Goal: Transaction & Acquisition: Purchase product/service

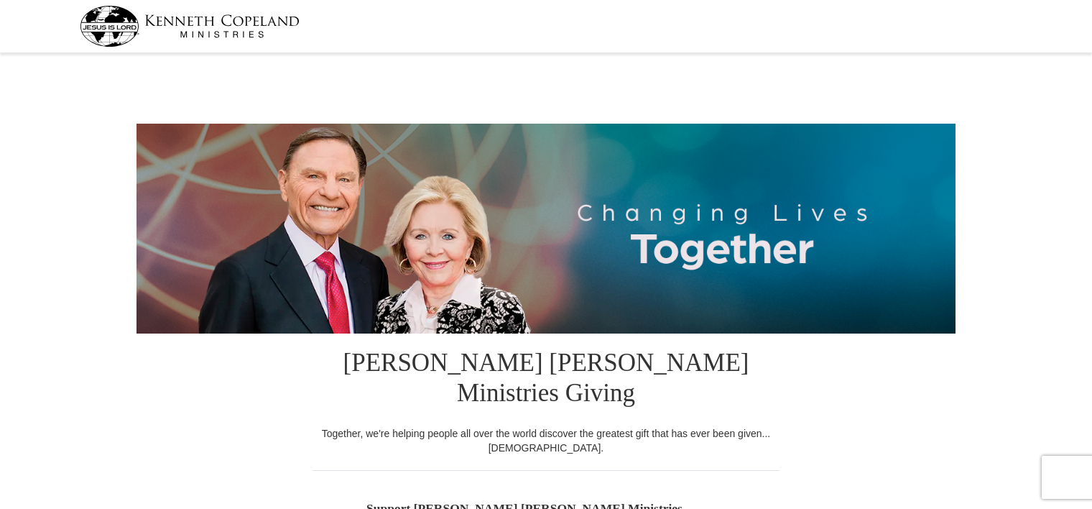
select select "OK"
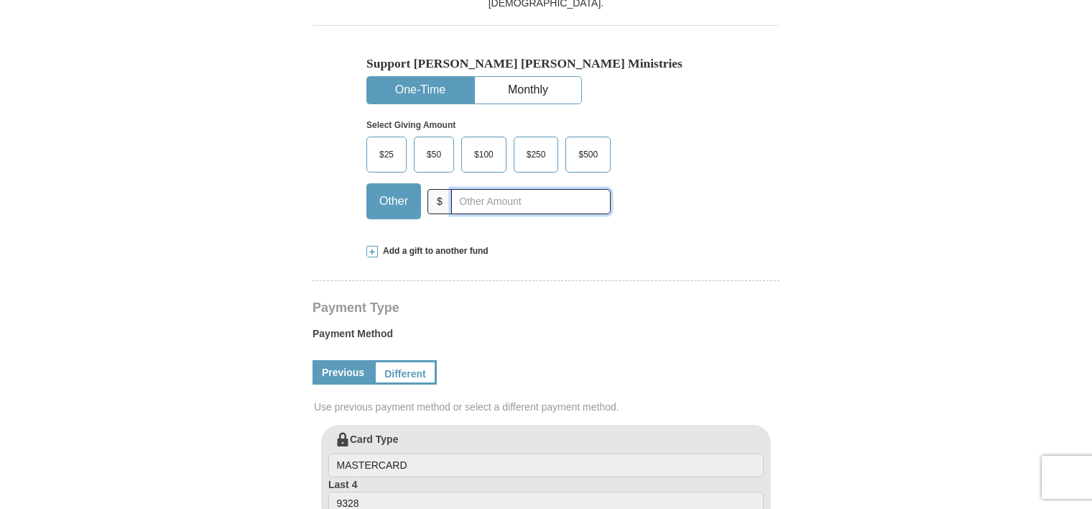
click at [477, 189] on input "text" at bounding box center [530, 201] width 159 height 25
type input "720.00"
click at [891, 361] on form "[PERSON_NAME] [PERSON_NAME] Ministries Giving Together, we're helping people al…" at bounding box center [545, 406] width 819 height 1587
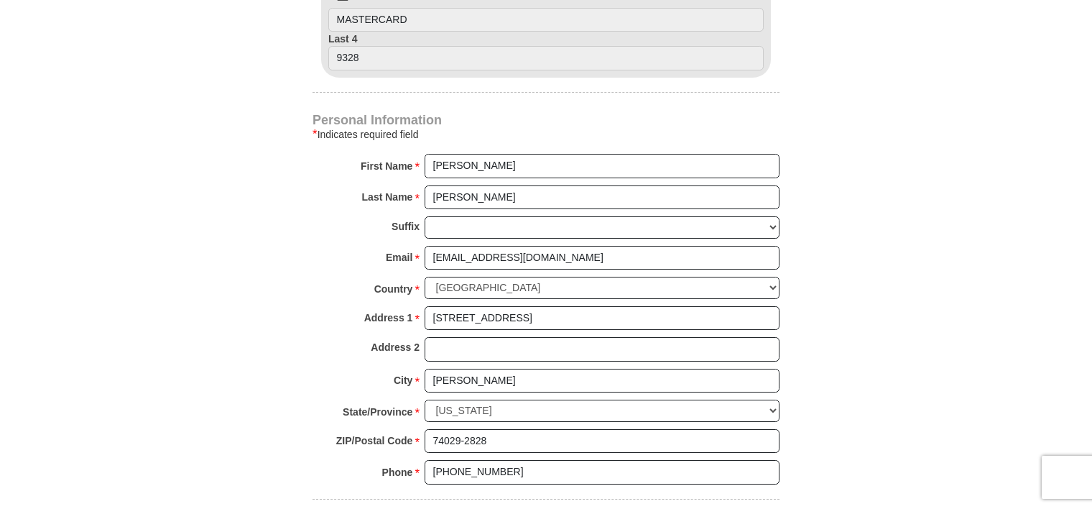
scroll to position [1335, 0]
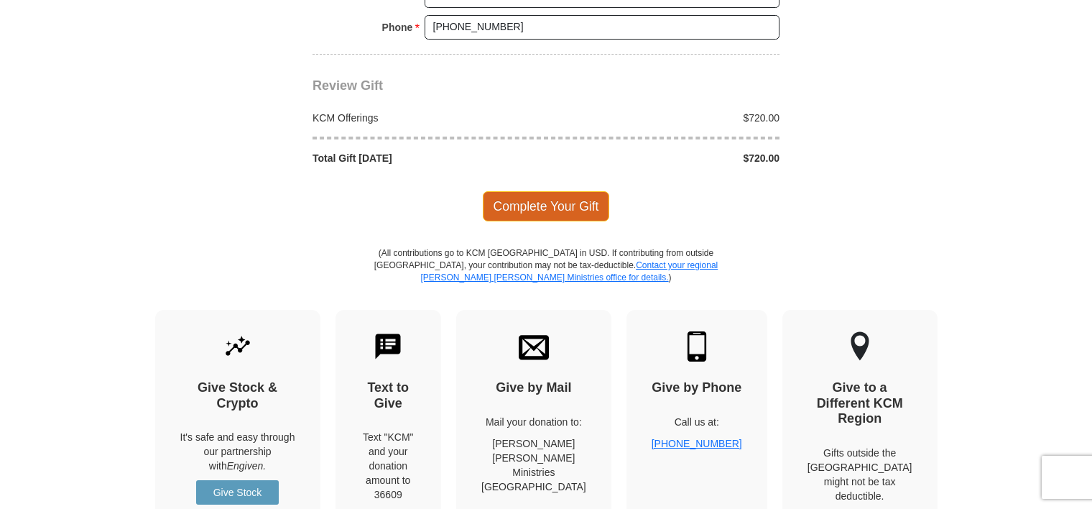
click at [554, 191] on span "Complete Your Gift" at bounding box center [546, 206] width 127 height 30
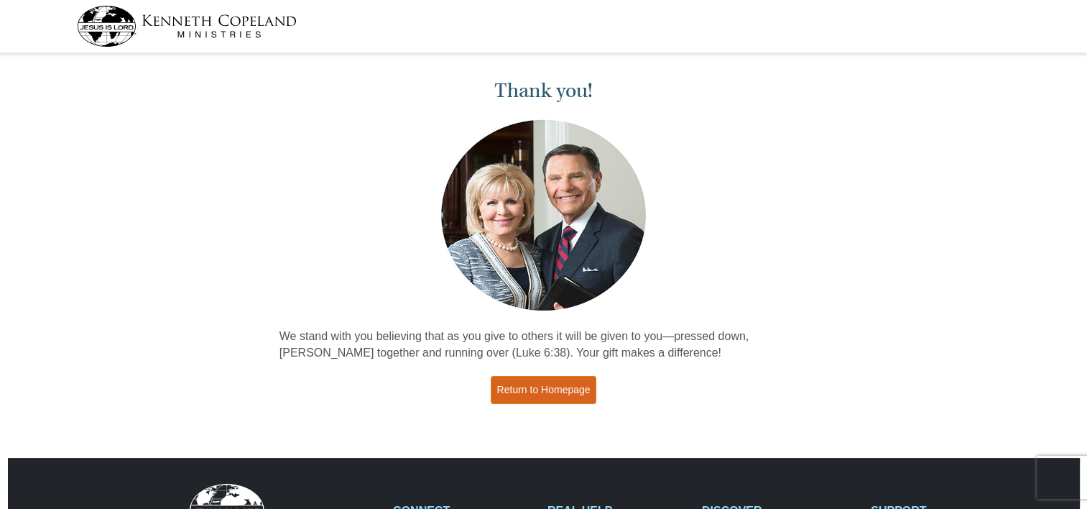
click at [507, 382] on link "Return to Homepage" at bounding box center [544, 390] width 106 height 28
